Goal: Find contact information: Find contact information

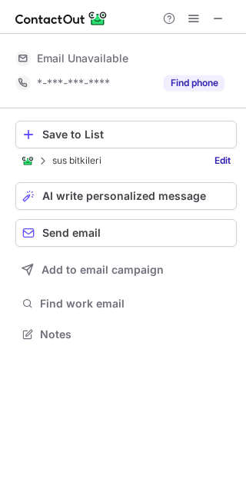
scroll to position [323, 246]
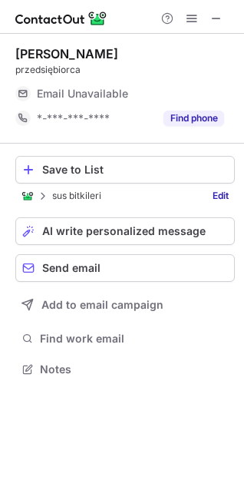
scroll to position [359, 244]
click at [217, 15] on span at bounding box center [217, 18] width 12 height 12
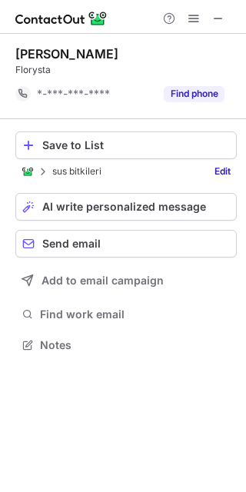
scroll to position [334, 246]
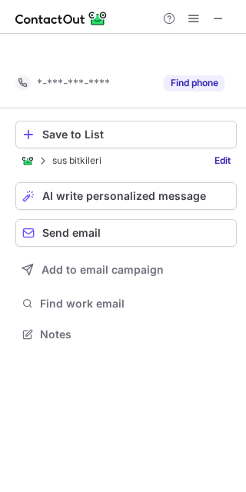
scroll to position [299, 246]
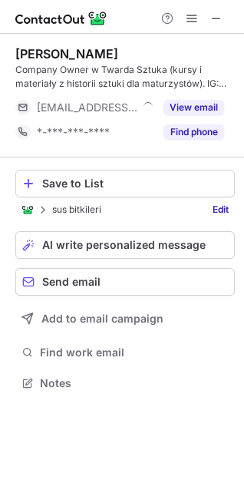
scroll to position [373, 244]
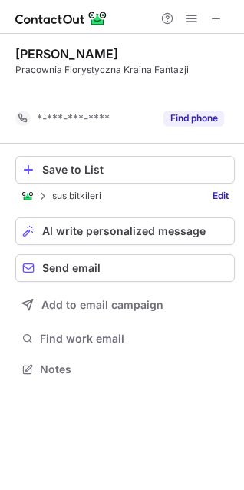
scroll to position [334, 244]
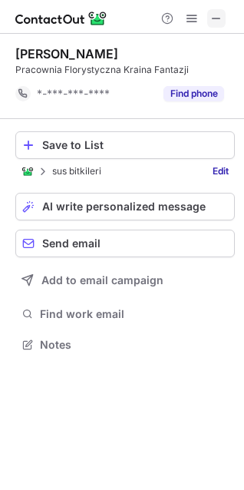
click at [214, 15] on span at bounding box center [217, 18] width 12 height 12
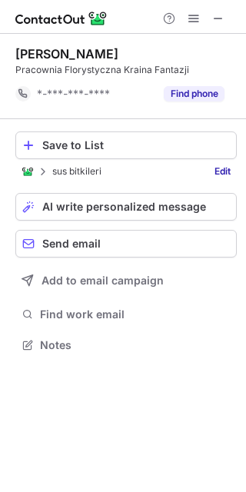
scroll to position [334, 246]
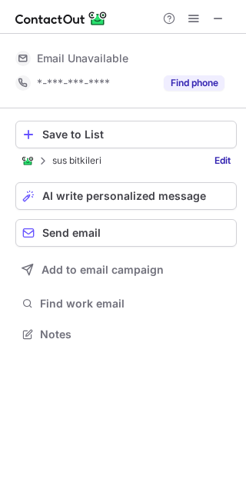
scroll to position [323, 246]
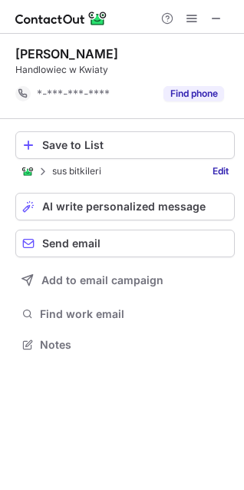
scroll to position [334, 244]
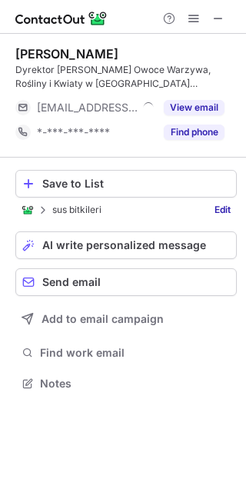
scroll to position [373, 246]
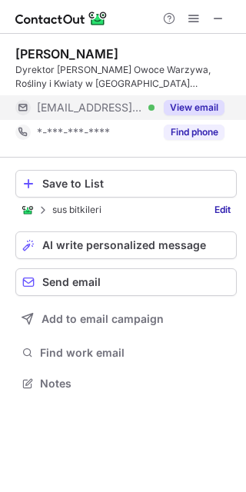
click at [211, 109] on button "View email" at bounding box center [194, 107] width 61 height 15
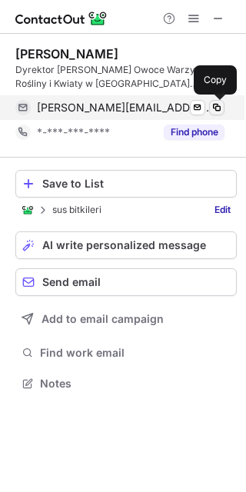
click at [216, 108] on span at bounding box center [217, 107] width 12 height 12
